Goal: Information Seeking & Learning: Learn about a topic

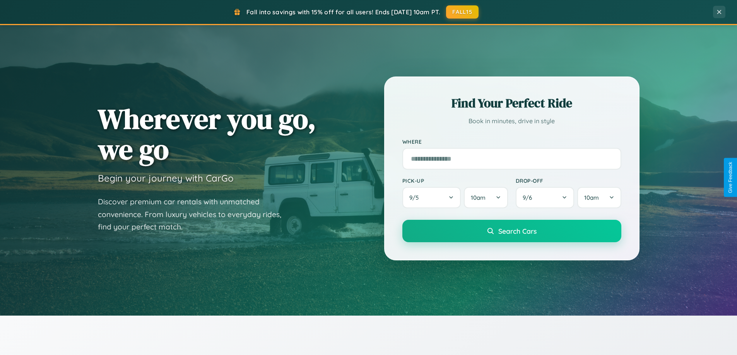
scroll to position [1488, 0]
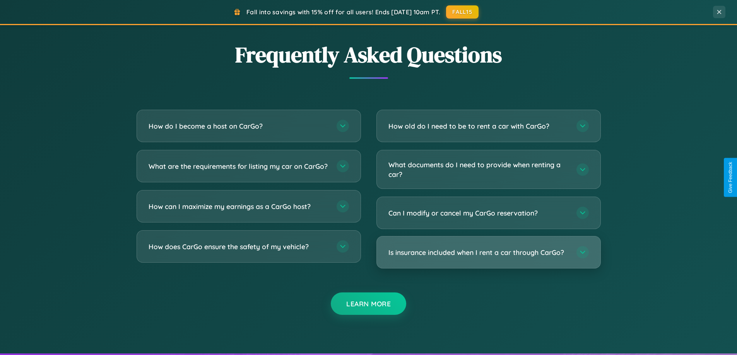
click at [488, 252] on h3 "Is insurance included when I rent a car through CarGo?" at bounding box center [478, 253] width 180 height 10
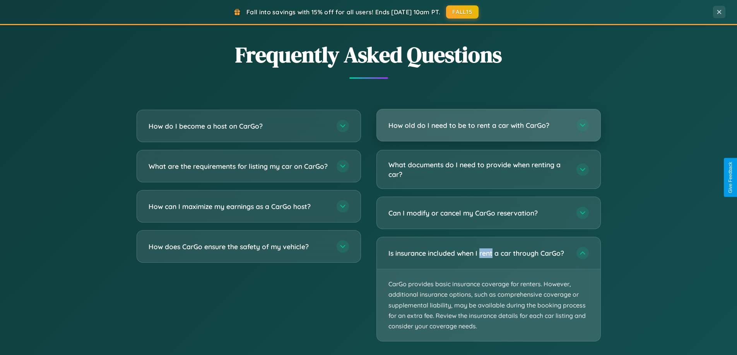
click at [488, 125] on h3 "How old do I need to be to rent a car with CarGo?" at bounding box center [478, 126] width 180 height 10
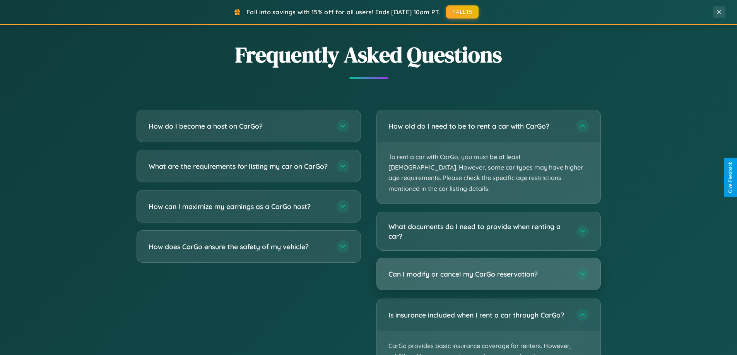
click at [488, 270] on h3 "Can I modify or cancel my CarGo reservation?" at bounding box center [478, 275] width 180 height 10
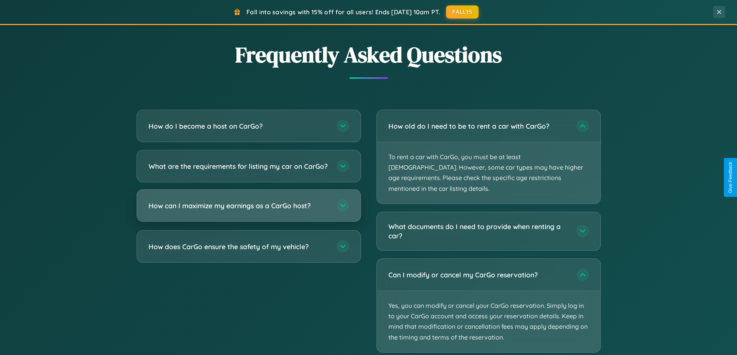
click at [248, 211] on h3 "How can I maximize my earnings as a CarGo host?" at bounding box center [238, 206] width 180 height 10
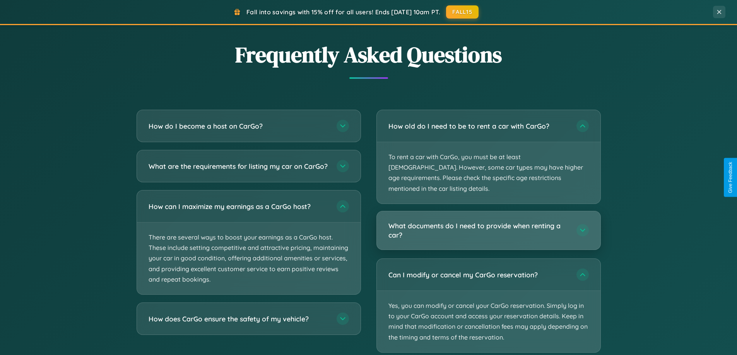
click at [488, 221] on h3 "What documents do I need to provide when renting a car?" at bounding box center [478, 230] width 180 height 19
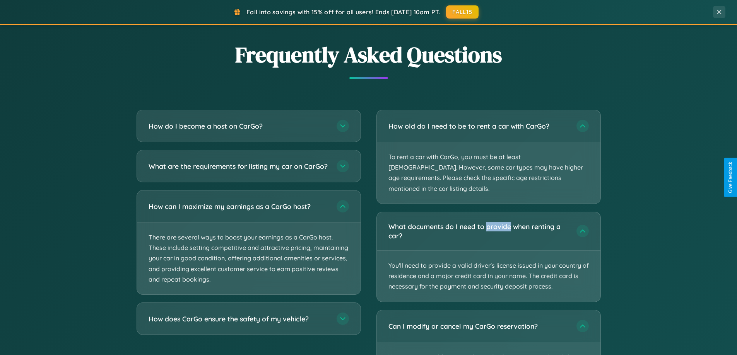
scroll to position [1566, 0]
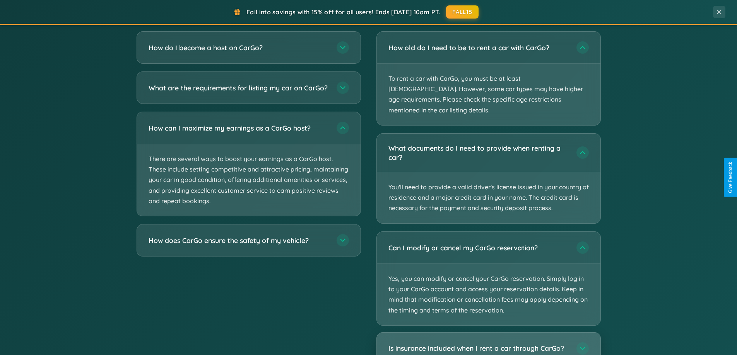
click at [488, 344] on h3 "Is insurance included when I rent a car through CarGo?" at bounding box center [478, 349] width 180 height 10
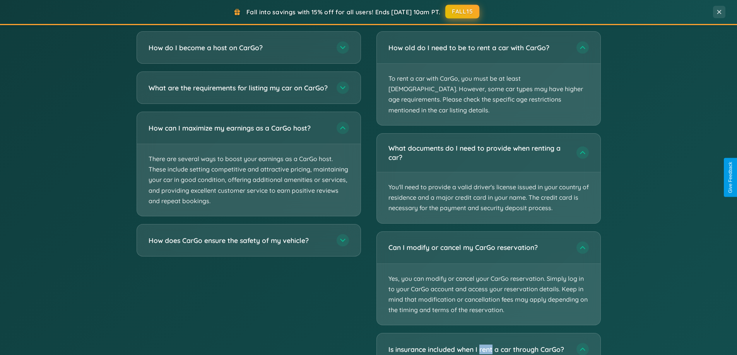
click at [462, 12] on button "FALL15" at bounding box center [462, 12] width 34 height 14
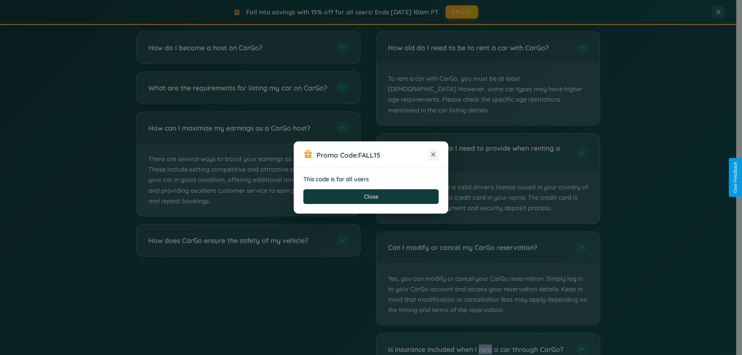
click at [433, 155] on icon at bounding box center [434, 155] width 8 height 8
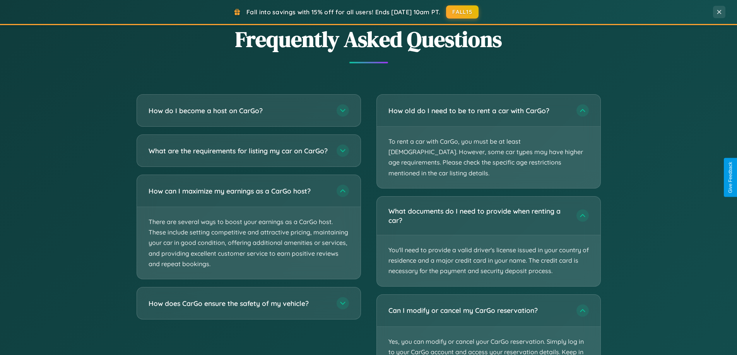
scroll to position [1499, 0]
